Goal: Task Accomplishment & Management: Manage account settings

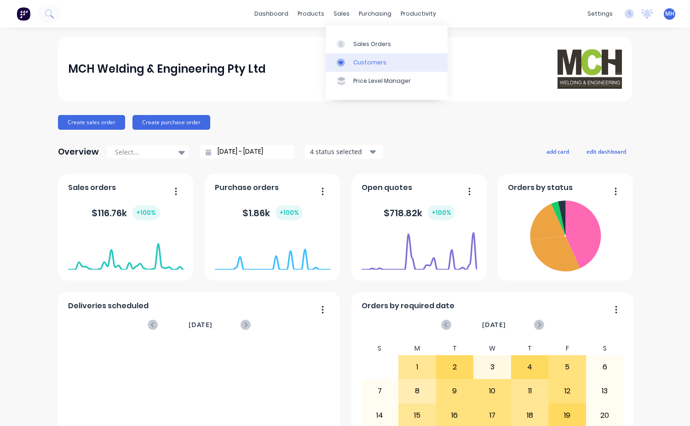
click at [369, 60] on div "Customers" at bounding box center [369, 62] width 33 height 8
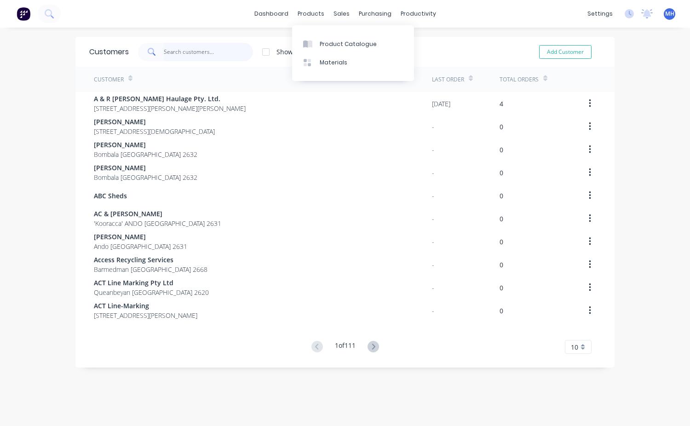
click at [172, 52] on input "text" at bounding box center [209, 52] width 90 height 18
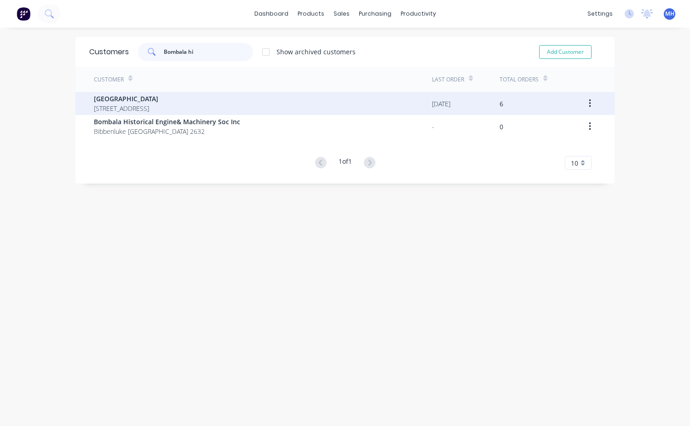
type input "Bombala hi"
click at [150, 100] on span "[GEOGRAPHIC_DATA]" at bounding box center [126, 99] width 64 height 10
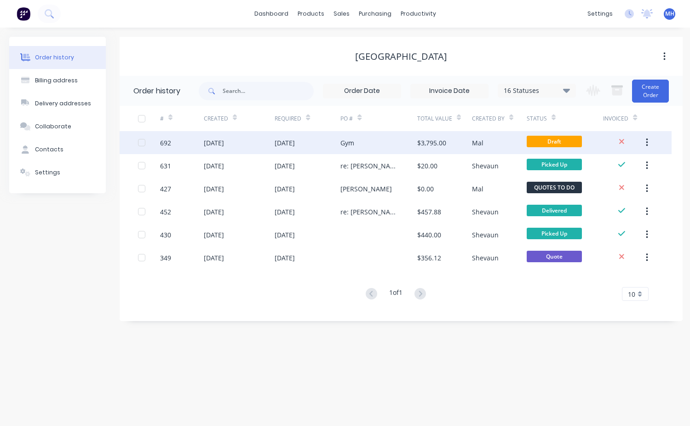
click at [379, 149] on div "Gym" at bounding box center [378, 142] width 77 height 23
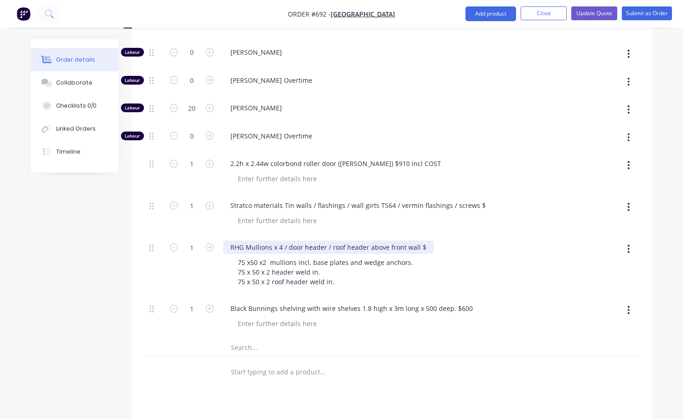
scroll to position [598, 0]
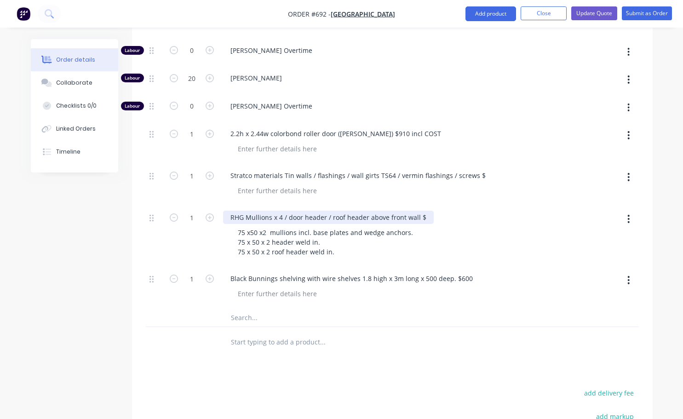
click at [424, 211] on div "RHG Mullions x 4 / door header / roof header above front wall $" at bounding box center [328, 217] width 211 height 13
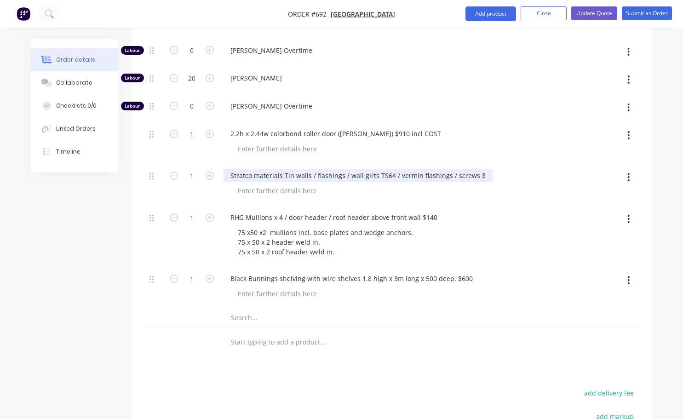
click at [478, 169] on div "Stratco materials Tin walls / flashings / wall girts TS64 / vermin flashings / …" at bounding box center [358, 175] width 270 height 13
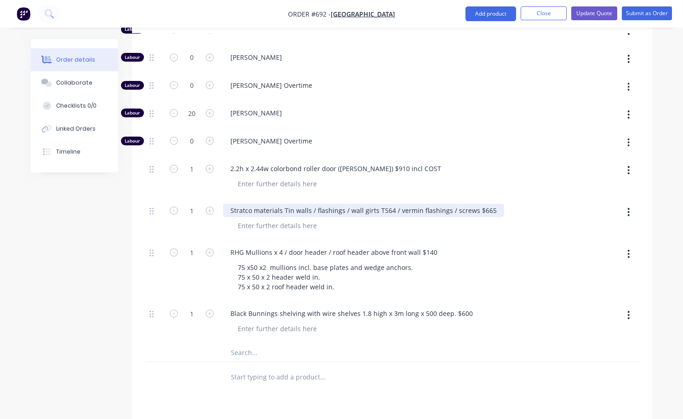
scroll to position [552, 0]
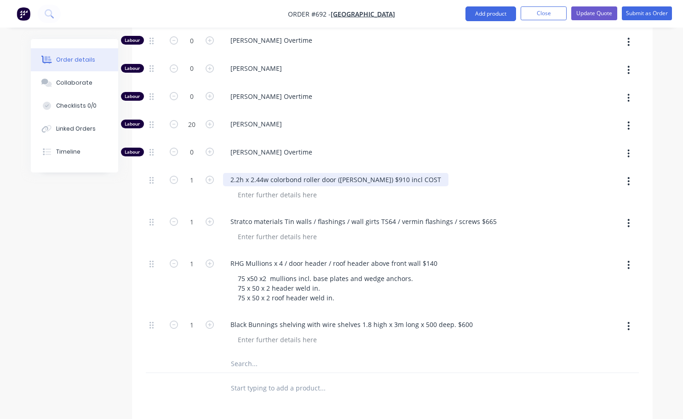
click at [404, 173] on div "2.2h x 2.44w colorbond roller door ([PERSON_NAME]) $910 incl COST" at bounding box center [335, 179] width 225 height 13
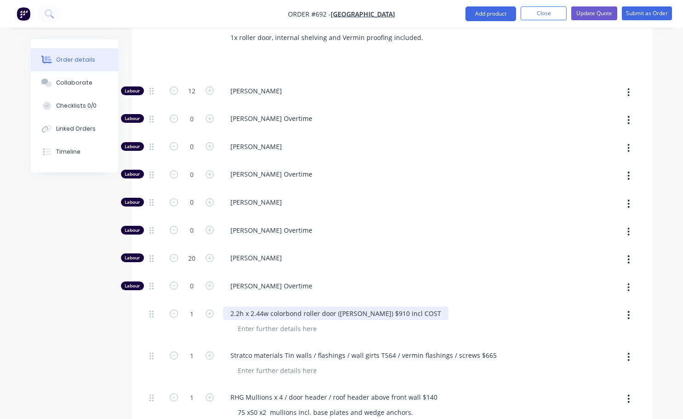
scroll to position [322, 0]
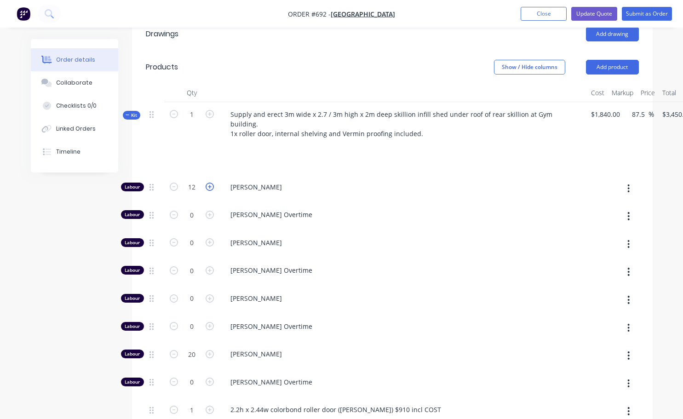
click at [210, 183] on icon "button" at bounding box center [210, 187] width 8 height 8
type input "$3,581.25"
type input "13"
click at [208, 183] on icon "button" at bounding box center [210, 187] width 8 height 8
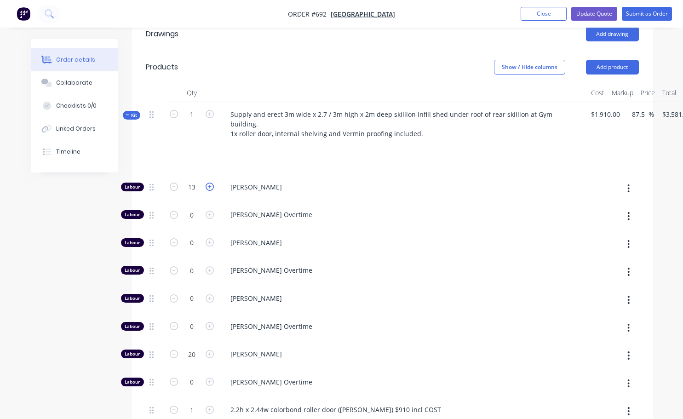
type input "$3,712.50"
type input "14"
click at [444, 293] on span "[PERSON_NAME]" at bounding box center [406, 298] width 353 height 10
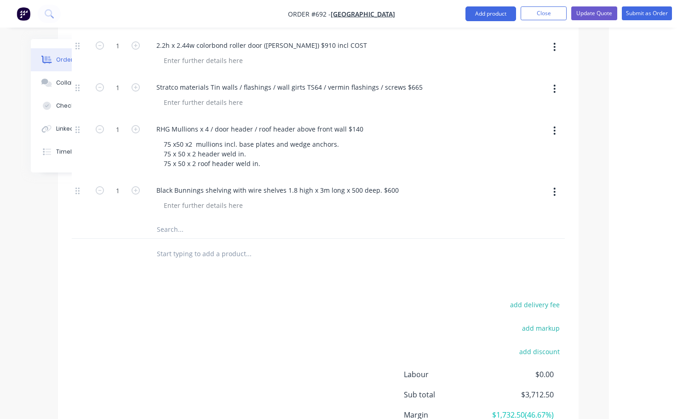
scroll to position [702, 74]
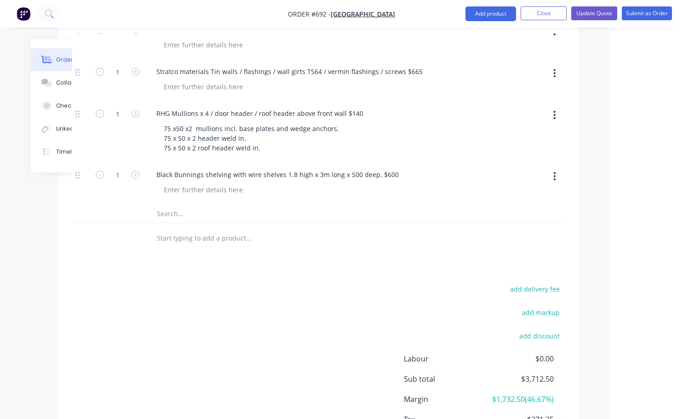
click at [531, 373] on span "$3,712.50" at bounding box center [519, 378] width 68 height 11
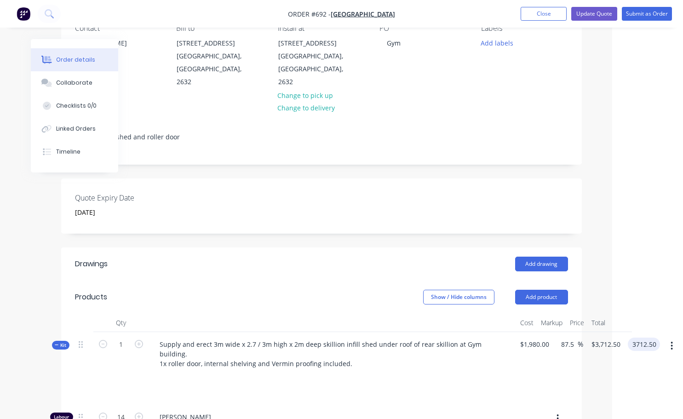
scroll to position [92, 71]
click at [642, 338] on input "3712.50" at bounding box center [645, 344] width 29 height 13
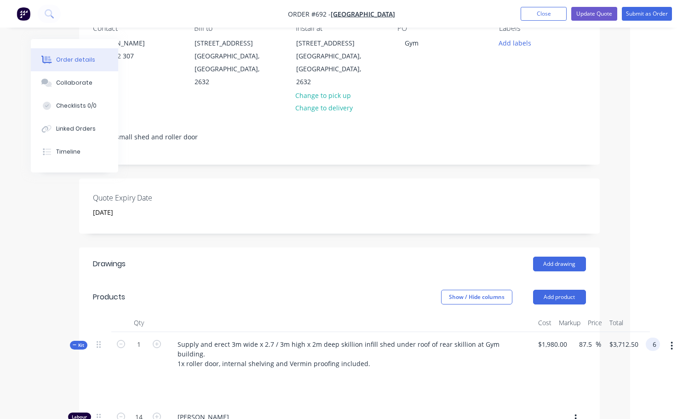
scroll to position [92, 53]
type input "6030"
type input "204.55"
type input "$6,030.00"
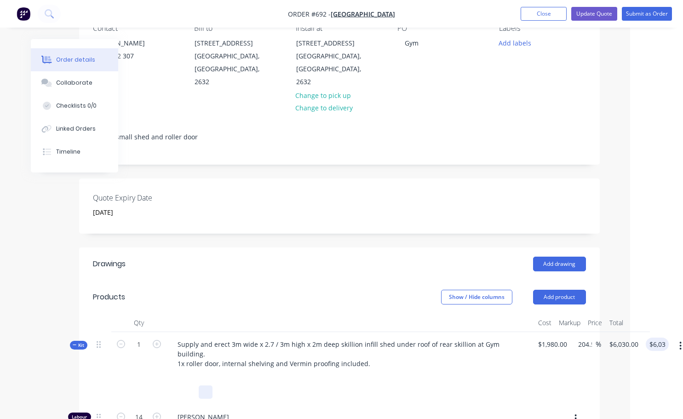
click at [492, 380] on div "Supply and erect 3m wide x 2.7 / 3m high x 2m deep skillion infill shed under r…" at bounding box center [350, 368] width 368 height 73
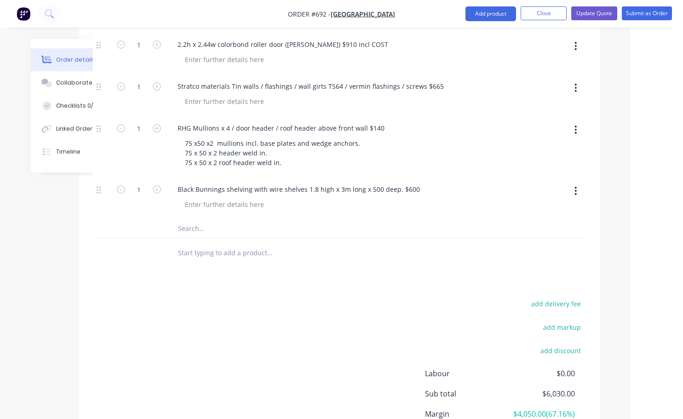
scroll to position [690, 53]
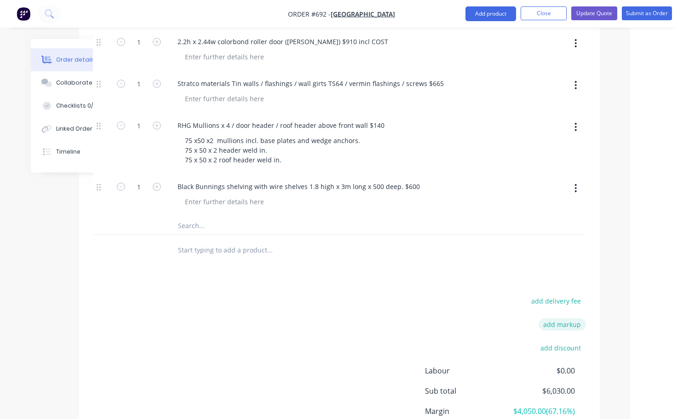
click at [576, 318] on button "add markup" at bounding box center [562, 324] width 47 height 12
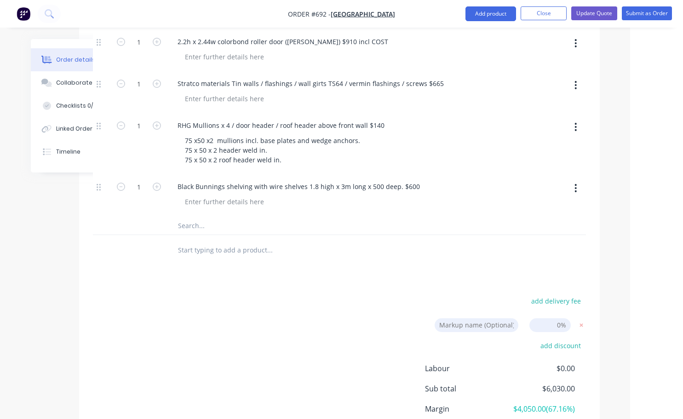
click at [560, 318] on input at bounding box center [549, 325] width 41 height 14
click at [534, 363] on span "$0.00" at bounding box center [540, 368] width 68 height 11
click at [525, 339] on div "add discount" at bounding box center [528, 350] width 115 height 23
click at [569, 318] on input "20" at bounding box center [549, 325] width 41 height 14
click at [315, 340] on div "add delivery fee Markup name (Optional) 20 20 0% add discount Labour $0.00 Sub …" at bounding box center [339, 381] width 493 height 175
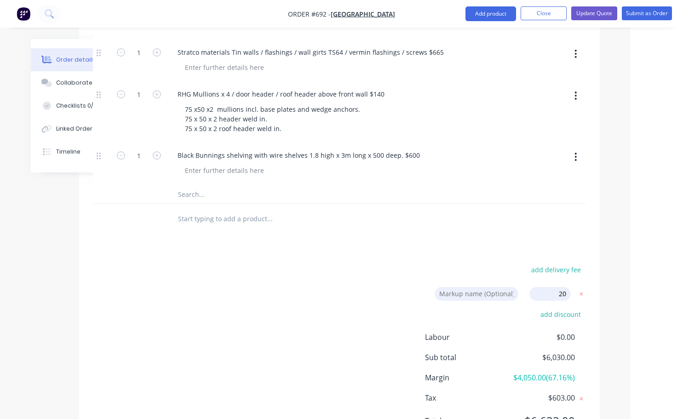
scroll to position [736, 53]
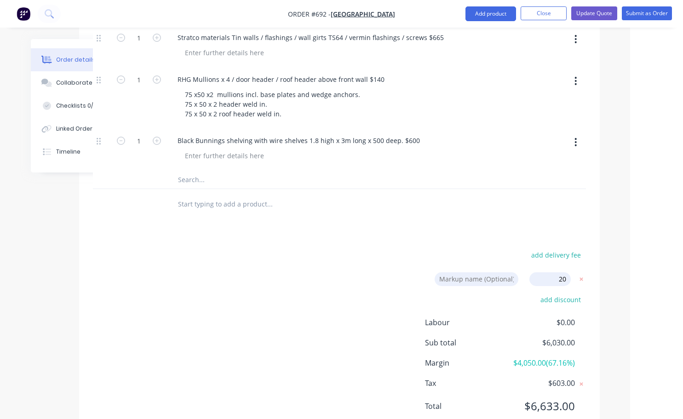
click at [497, 272] on input at bounding box center [477, 279] width 84 height 14
click at [501, 293] on div "add discount" at bounding box center [528, 304] width 115 height 23
click at [545, 272] on input "20" at bounding box center [549, 279] width 41 height 14
click at [558, 272] on input "20" at bounding box center [549, 279] width 41 height 14
click at [568, 272] on input "20" at bounding box center [549, 279] width 41 height 14
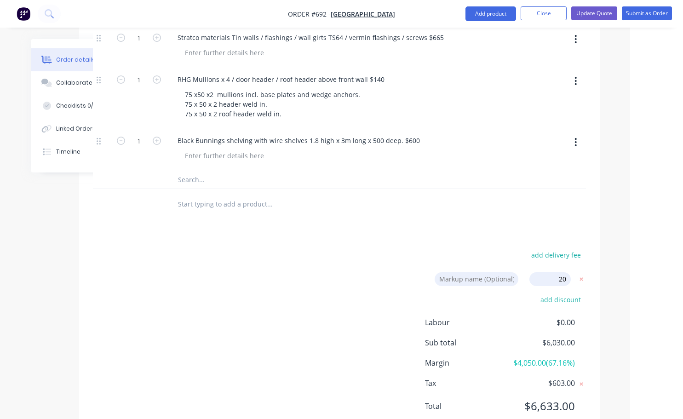
type input "2"
click at [554, 272] on input at bounding box center [549, 279] width 41 height 14
click at [528, 293] on div "add discount" at bounding box center [528, 304] width 115 height 23
click at [320, 328] on div "add delivery fee Markup name (Optional) 20% 20% 0% add discount Labour $0.00 Su…" at bounding box center [339, 335] width 493 height 175
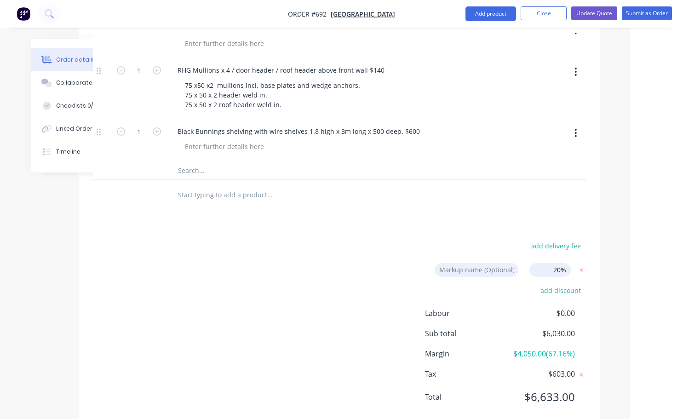
scroll to position [746, 53]
click at [568, 263] on input "20%" at bounding box center [549, 270] width 41 height 14
type input "2"
click at [317, 239] on div "add delivery fee Markup name (Optional) 0% add discount Labour $0.00 Sub total …" at bounding box center [339, 326] width 493 height 175
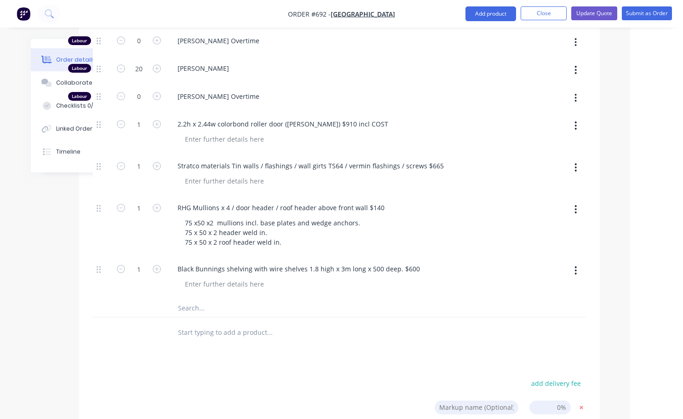
click at [584, 403] on icon at bounding box center [581, 407] width 9 height 9
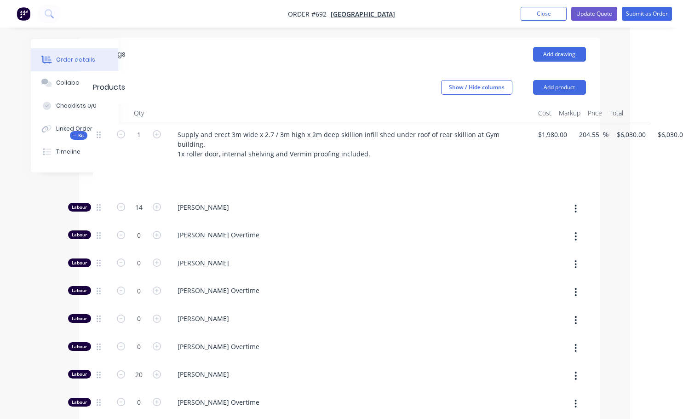
scroll to position [286, 53]
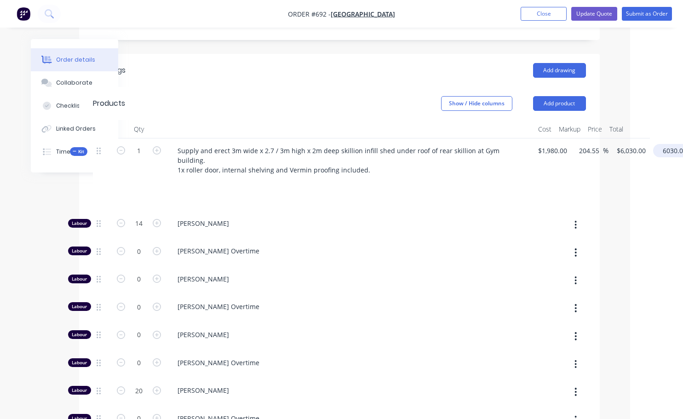
click at [665, 144] on input "6030.00" at bounding box center [674, 150] width 34 height 13
type input "7144"
type input "260.81"
type input "$7,144.00"
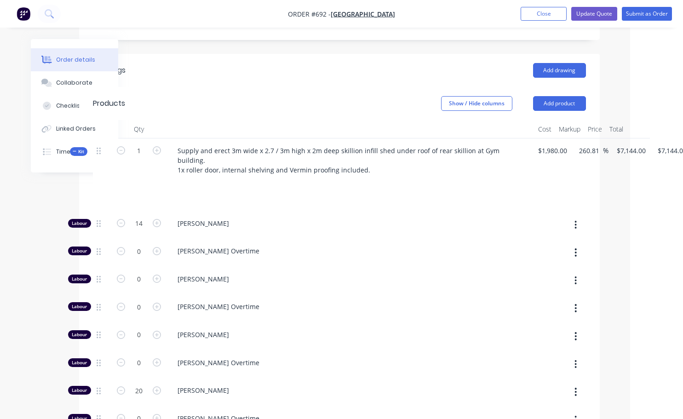
click at [479, 322] on div "[PERSON_NAME]" at bounding box center [350, 336] width 368 height 28
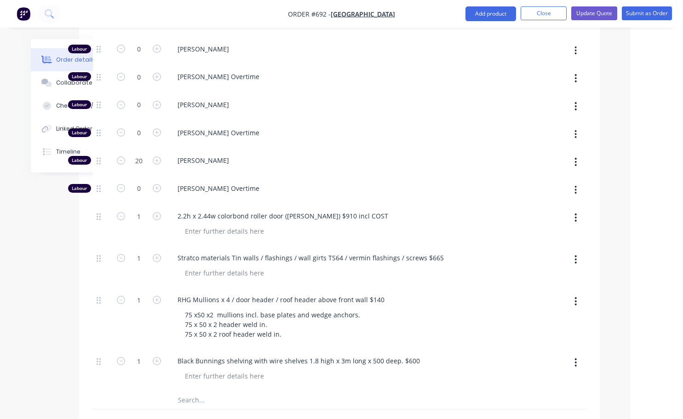
scroll to position [332, 53]
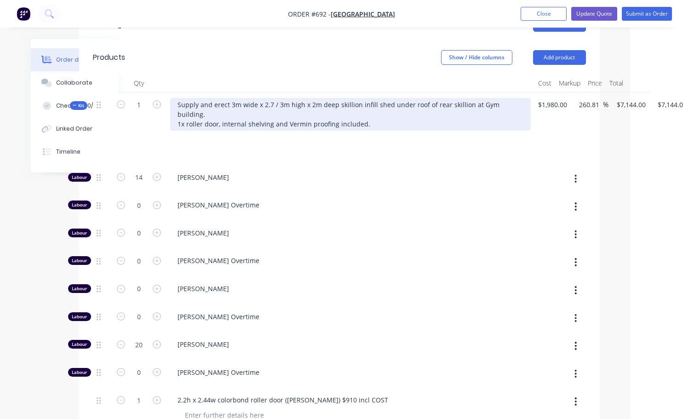
click at [245, 102] on div "Supply and erect 3m wide x 2.7 / 3m high x 2m deep skillion infill shed under r…" at bounding box center [350, 114] width 361 height 33
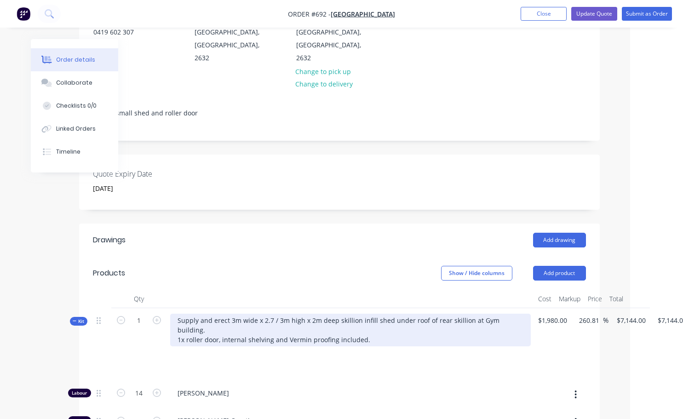
scroll to position [138, 53]
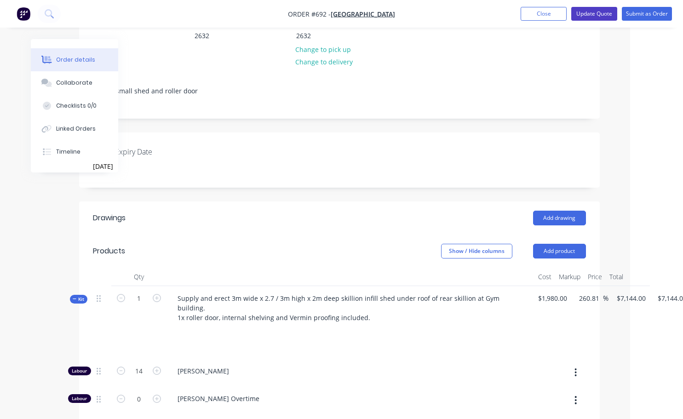
click at [579, 11] on button "Update Quote" at bounding box center [594, 14] width 46 height 14
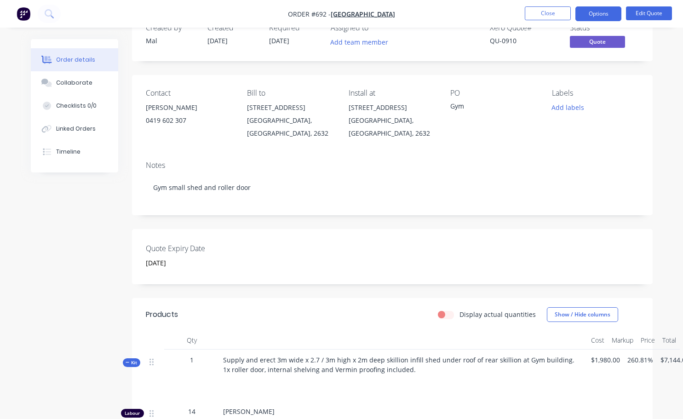
scroll to position [0, 0]
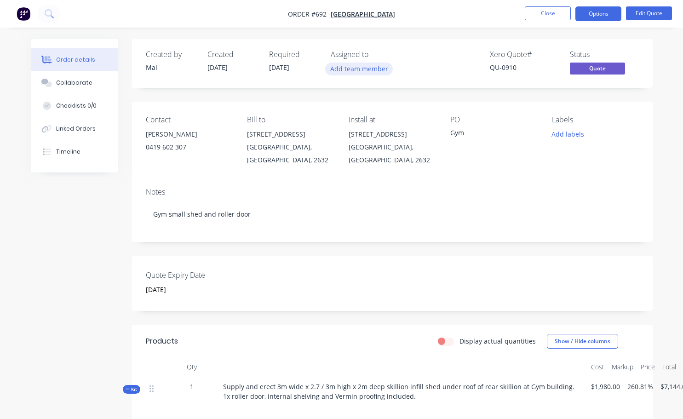
click at [352, 73] on button "Add team member" at bounding box center [359, 69] width 68 height 12
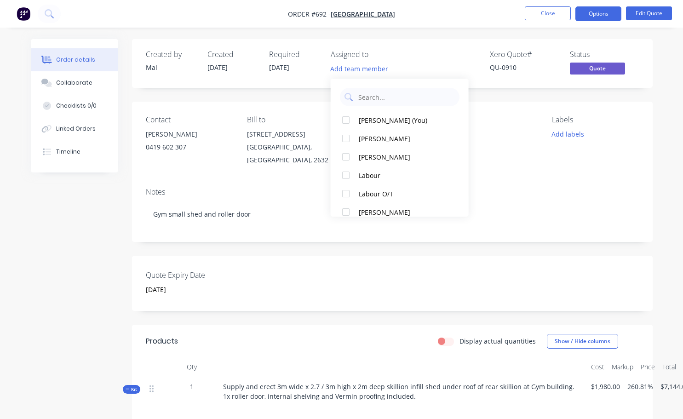
click at [393, 72] on div "Add team member" at bounding box center [377, 70] width 92 height 14
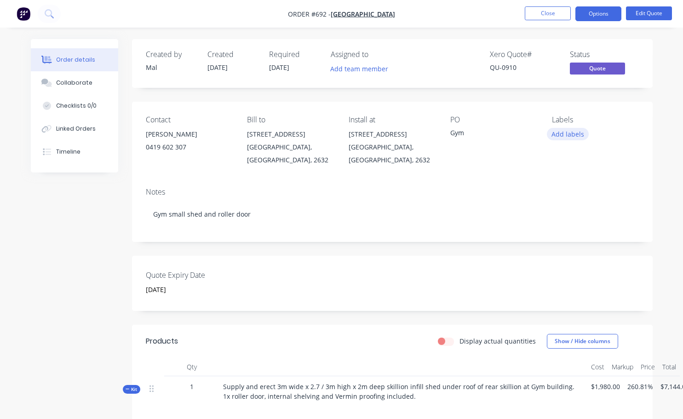
click at [572, 136] on button "Add labels" at bounding box center [568, 134] width 42 height 12
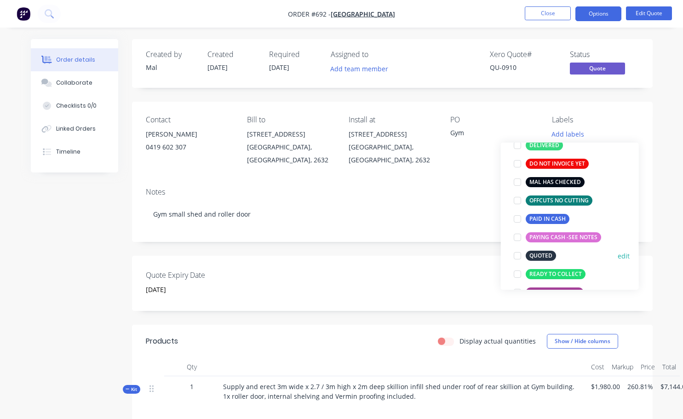
scroll to position [230, 0]
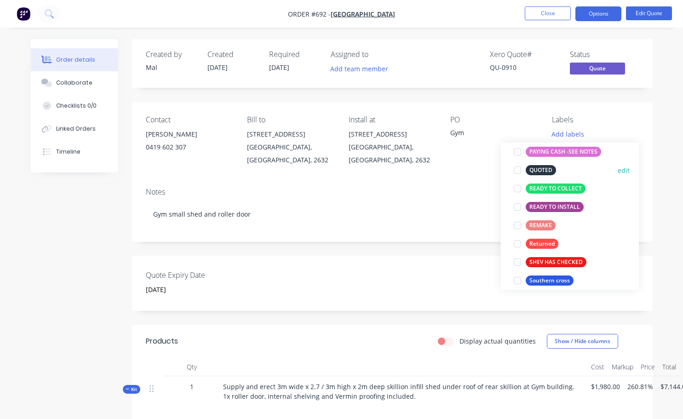
click at [516, 168] on div at bounding box center [517, 170] width 18 height 18
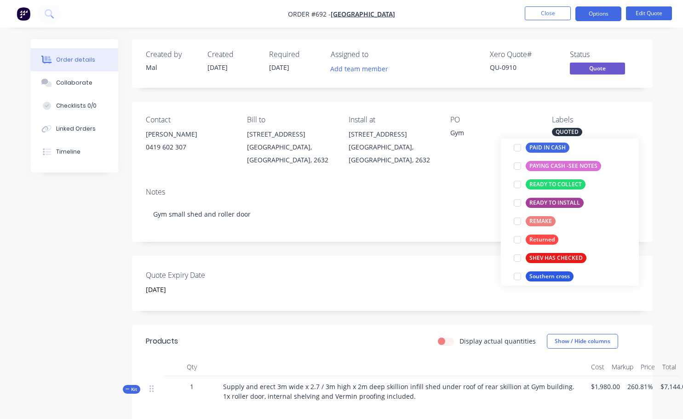
scroll to position [46, 0]
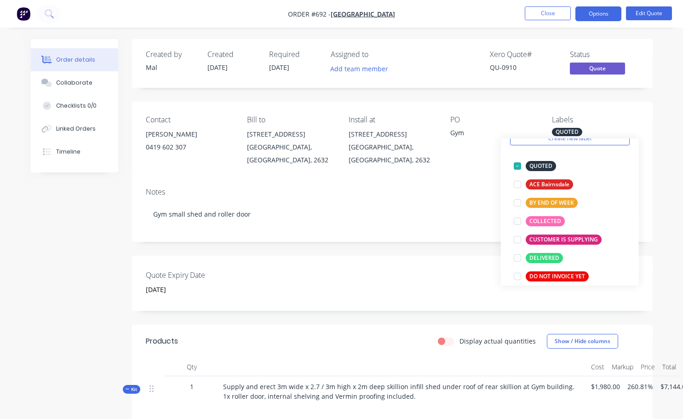
click at [471, 65] on div "Xero Quote # QU-0910 Status Quote" at bounding box center [531, 63] width 216 height 27
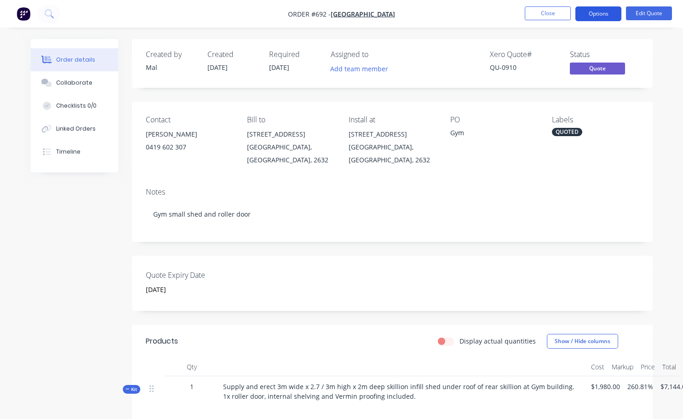
click at [606, 14] on button "Options" at bounding box center [598, 13] width 46 height 15
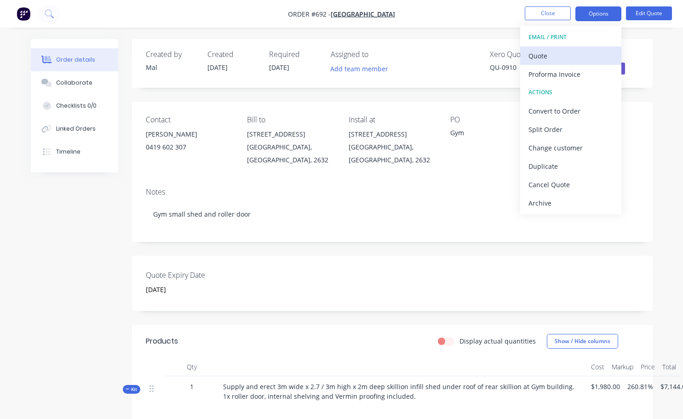
click at [545, 54] on div "Quote" at bounding box center [570, 55] width 85 height 13
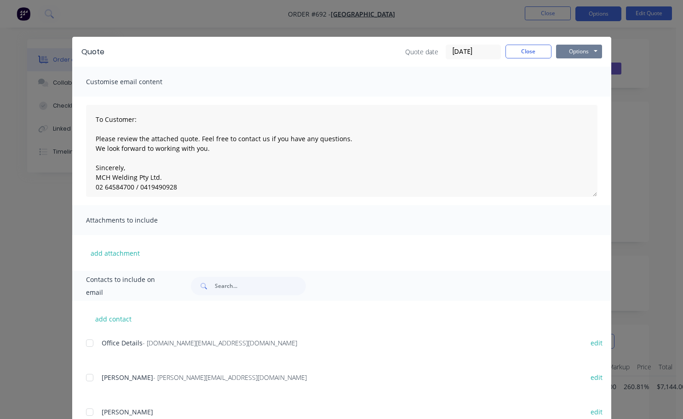
click at [596, 52] on button "Options" at bounding box center [579, 52] width 46 height 14
click at [580, 71] on button "Preview" at bounding box center [585, 67] width 59 height 15
click at [526, 57] on button "Close" at bounding box center [528, 52] width 46 height 14
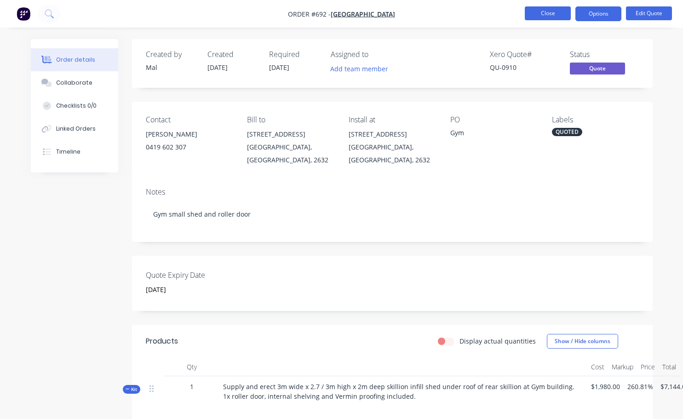
click at [551, 16] on button "Close" at bounding box center [548, 13] width 46 height 14
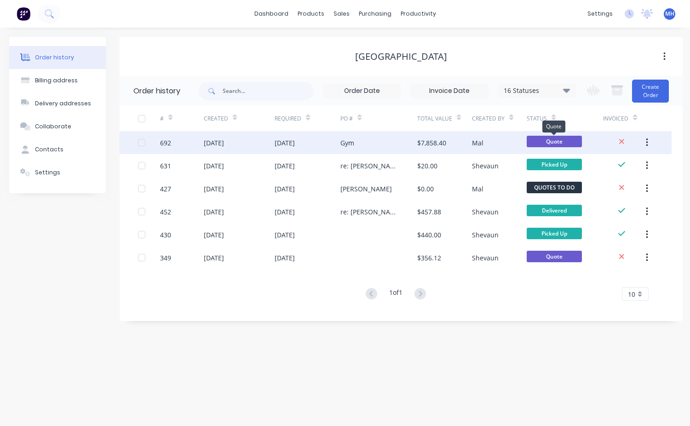
click at [546, 141] on span "Quote" at bounding box center [554, 141] width 55 height 11
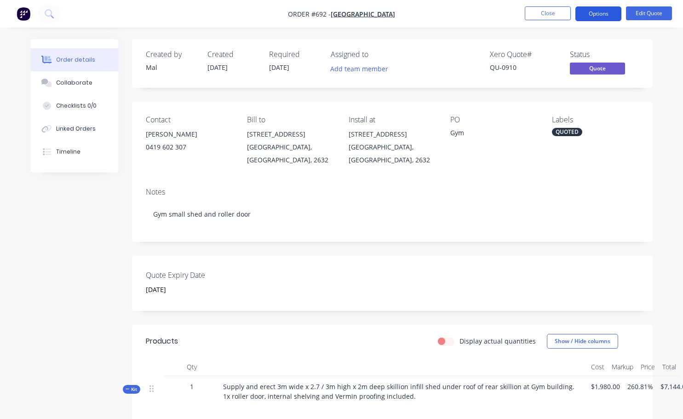
click at [602, 10] on button "Options" at bounding box center [598, 13] width 46 height 15
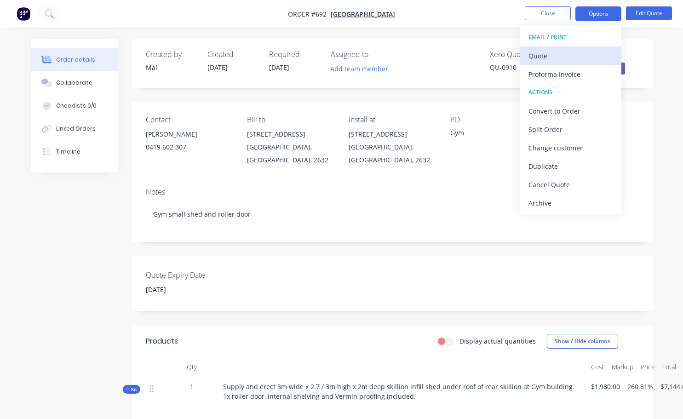
click at [542, 60] on div "Quote" at bounding box center [570, 55] width 85 height 13
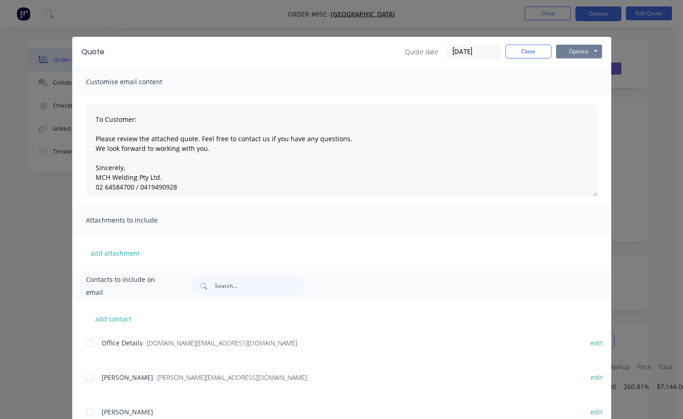
click at [564, 54] on button "Options" at bounding box center [579, 52] width 46 height 14
click at [571, 70] on button "Preview" at bounding box center [585, 67] width 59 height 15
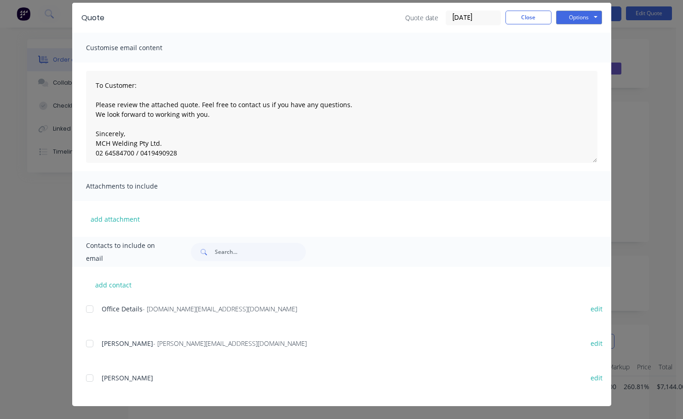
click at [83, 379] on div at bounding box center [89, 378] width 18 height 18
click at [593, 18] on button "Options" at bounding box center [579, 18] width 46 height 14
click at [563, 67] on button "Email" at bounding box center [585, 64] width 59 height 15
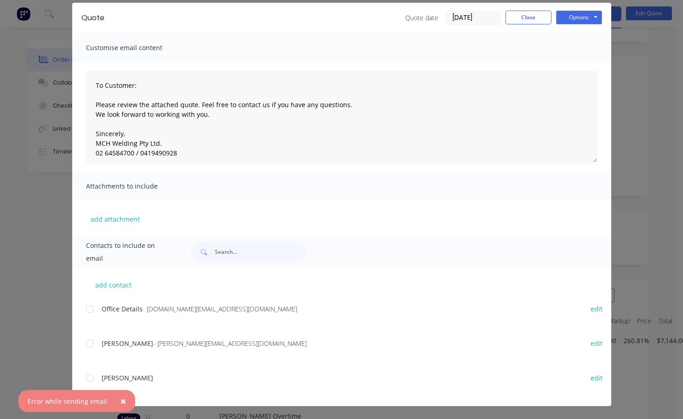
click at [88, 312] on div at bounding box center [89, 309] width 18 height 18
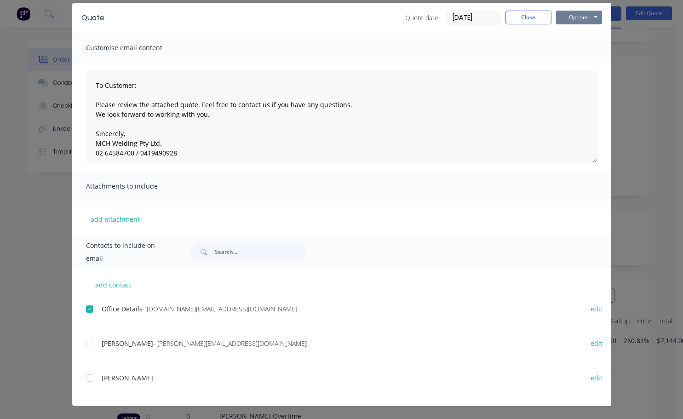
click at [572, 21] on button "Options" at bounding box center [579, 18] width 46 height 14
click at [573, 65] on button "Email" at bounding box center [585, 64] width 59 height 15
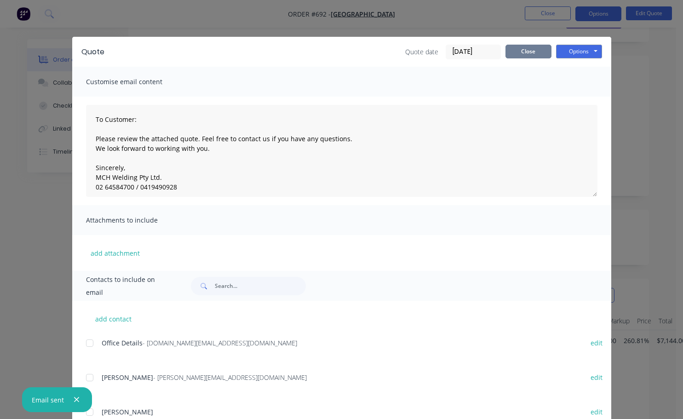
click at [528, 53] on button "Close" at bounding box center [528, 52] width 46 height 14
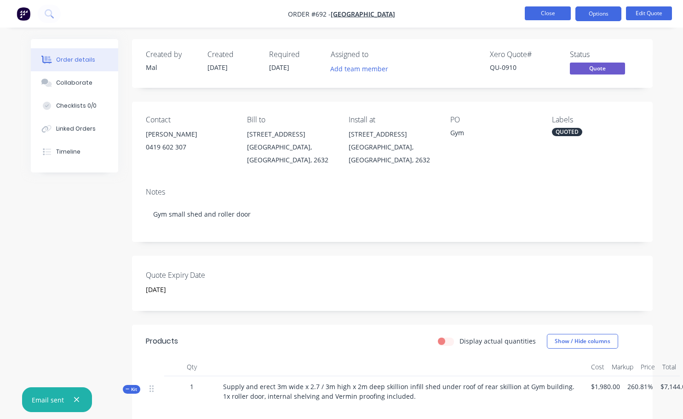
click at [564, 16] on button "Close" at bounding box center [548, 13] width 46 height 14
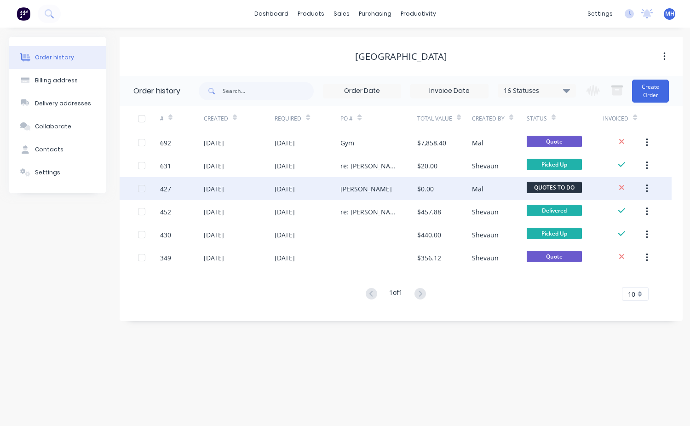
click at [483, 191] on div "Mal" at bounding box center [499, 188] width 55 height 23
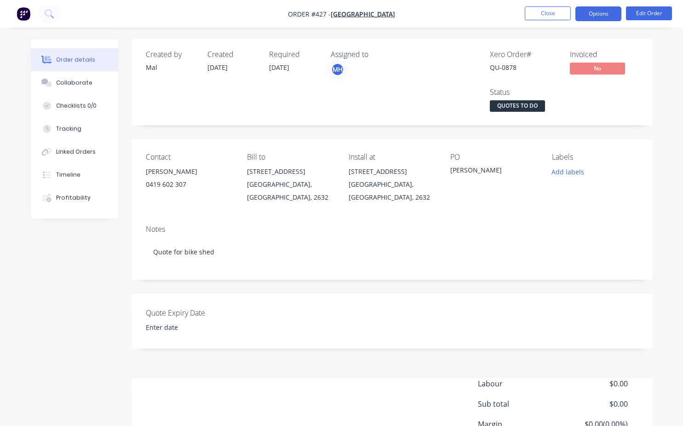
drag, startPoint x: 611, startPoint y: 15, endPoint x: 603, endPoint y: 17, distance: 7.6
click at [604, 16] on button "Options" at bounding box center [598, 13] width 46 height 15
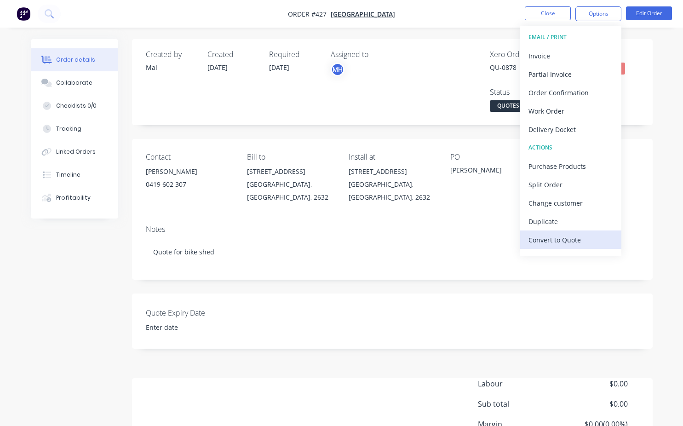
click at [553, 240] on div "Convert to Quote" at bounding box center [570, 239] width 85 height 13
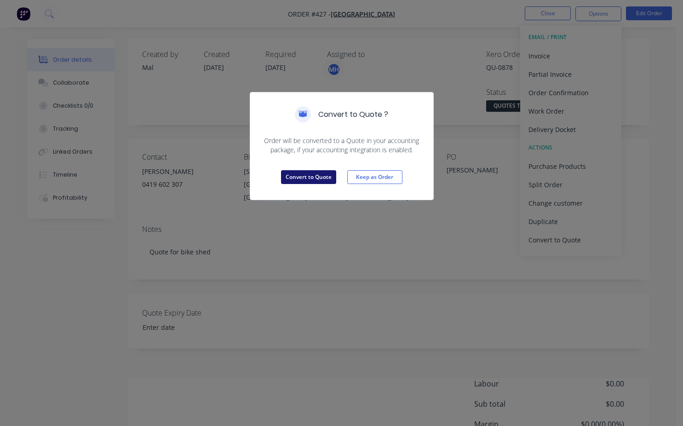
click at [319, 178] on button "Convert to Quote" at bounding box center [308, 177] width 55 height 14
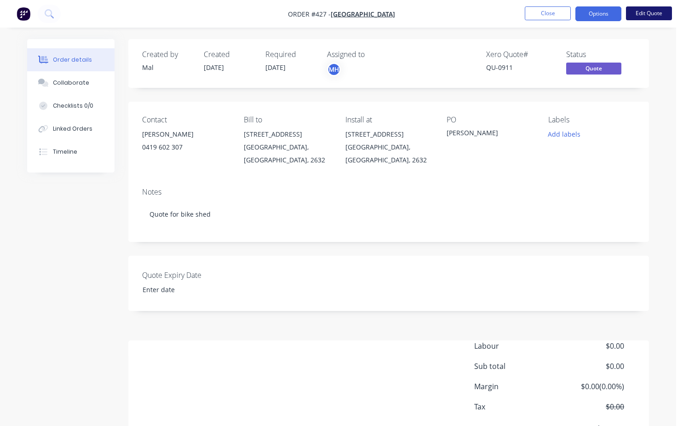
click at [645, 17] on button "Edit Quote" at bounding box center [649, 13] width 46 height 14
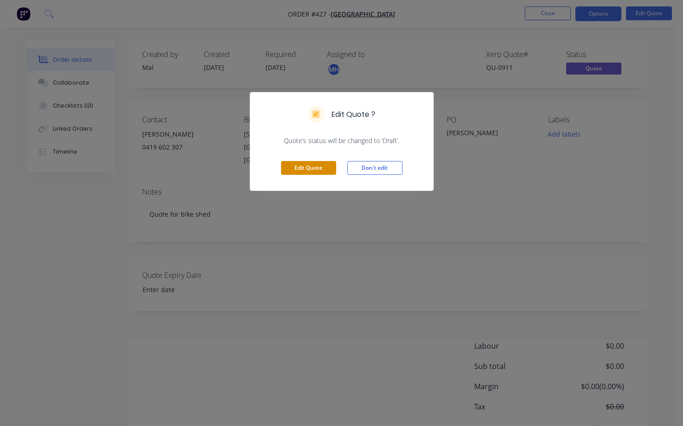
click at [311, 172] on button "Edit Quote" at bounding box center [308, 168] width 55 height 14
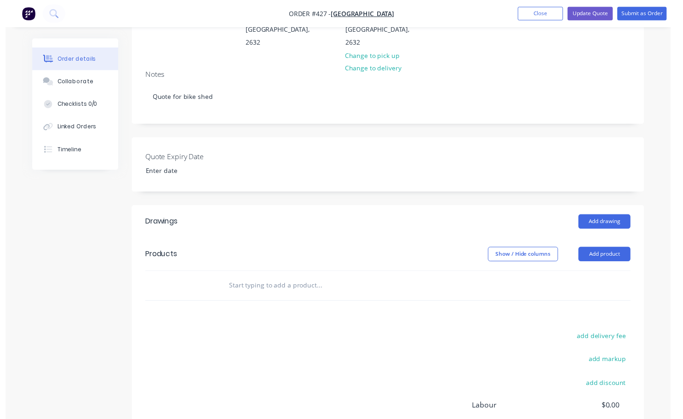
scroll to position [138, 0]
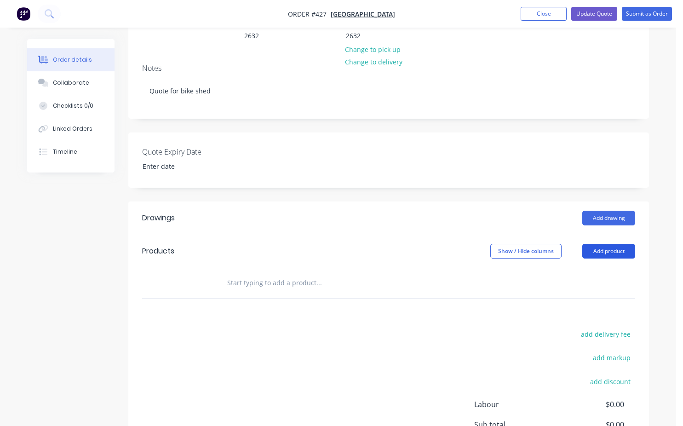
click at [605, 244] on button "Add product" at bounding box center [608, 251] width 53 height 15
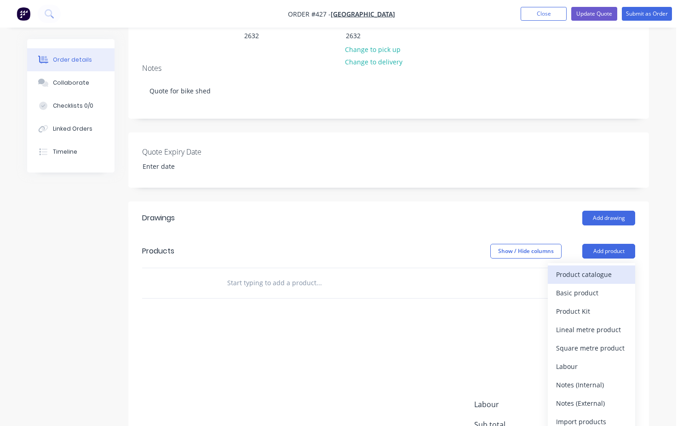
click at [579, 269] on button "Product catalogue" at bounding box center [591, 274] width 87 height 18
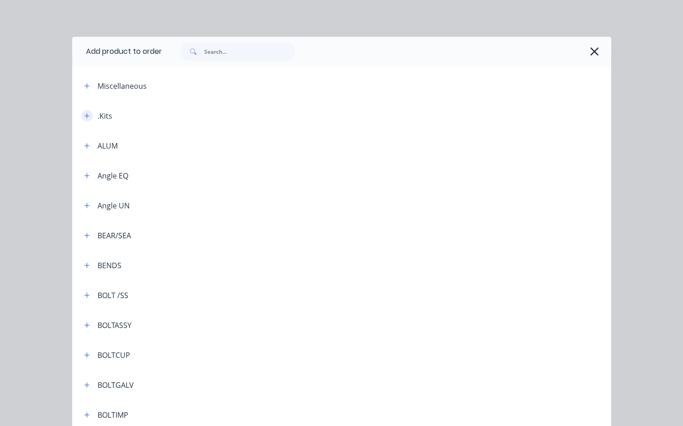
click at [86, 114] on icon "button" at bounding box center [87, 116] width 6 height 6
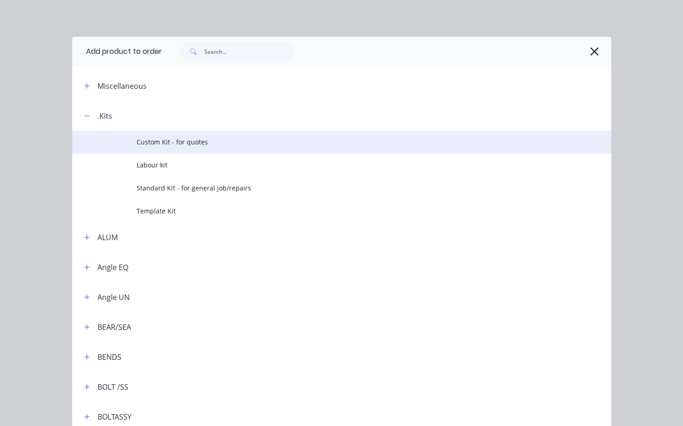
click at [157, 144] on span "Custom Kit - for quotes" at bounding box center [326, 142] width 379 height 10
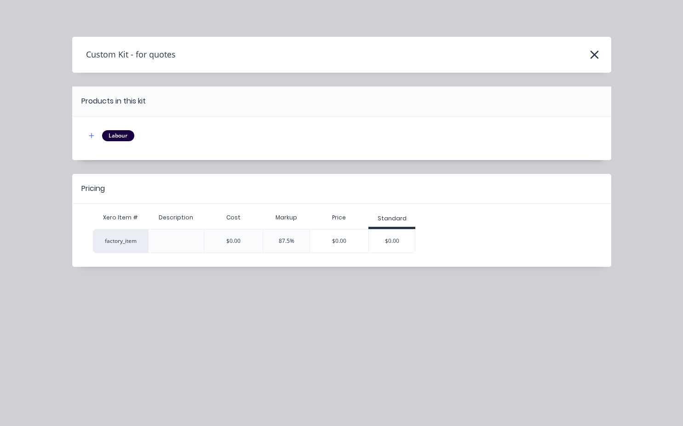
click at [392, 248] on div "$0.00" at bounding box center [392, 240] width 46 height 23
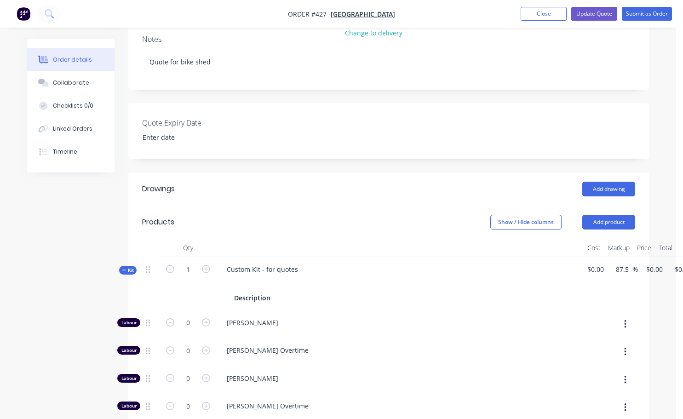
scroll to position [184, 0]
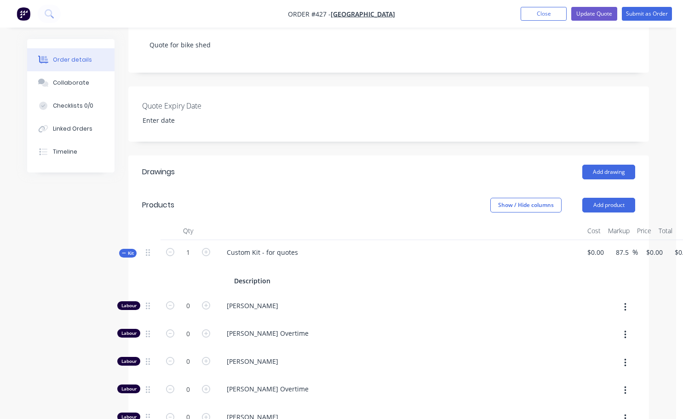
click at [306, 241] on div "Custom Kit - for quotes Description" at bounding box center [400, 266] width 368 height 53
click at [270, 274] on div "Description" at bounding box center [252, 280] width 44 height 13
click at [296, 246] on div "Custom Kit - for quotes" at bounding box center [262, 252] width 86 height 13
